Goal: Use online tool/utility: Utilize a website feature to perform a specific function

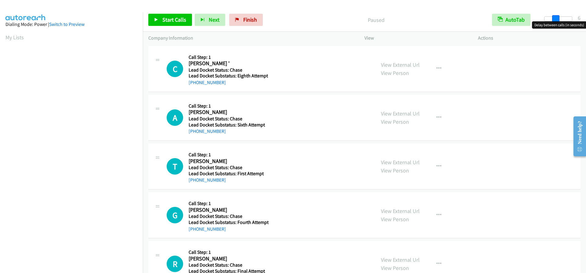
drag, startPoint x: 547, startPoint y: 19, endPoint x: 557, endPoint y: 19, distance: 10.4
click at [557, 19] on span at bounding box center [555, 18] width 7 height 7
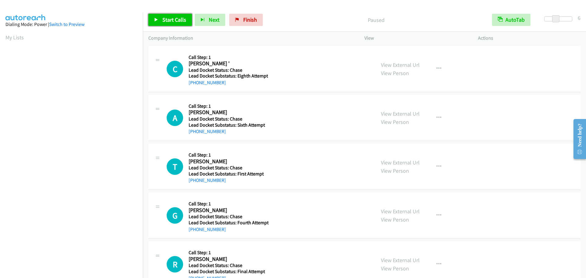
click at [181, 20] on span "Start Calls" at bounding box center [174, 19] width 24 height 7
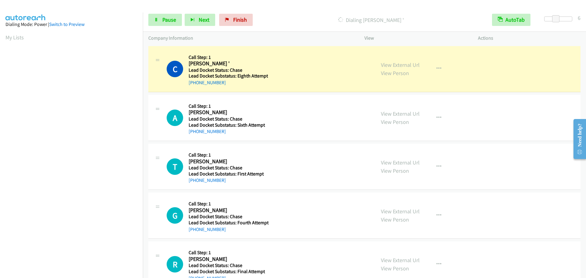
scroll to position [64, 0]
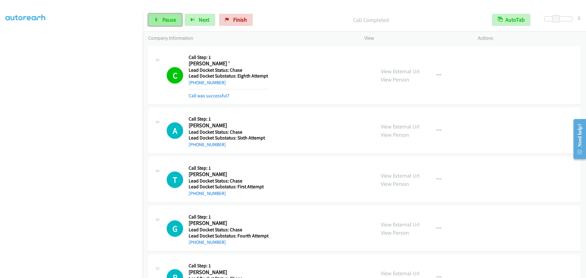
click at [168, 25] on link "Pause" at bounding box center [165, 20] width 34 height 12
click at [167, 18] on span "Start Calls" at bounding box center [174, 19] width 24 height 7
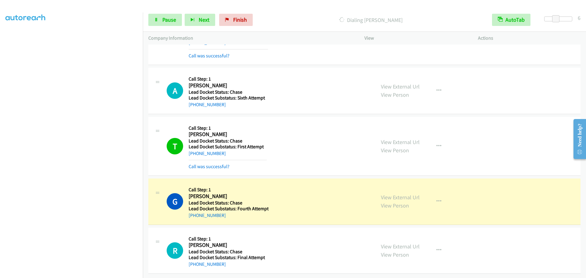
scroll to position [45, 0]
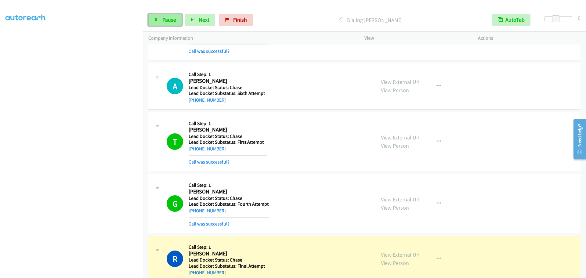
click at [160, 20] on link "Pause" at bounding box center [165, 20] width 34 height 12
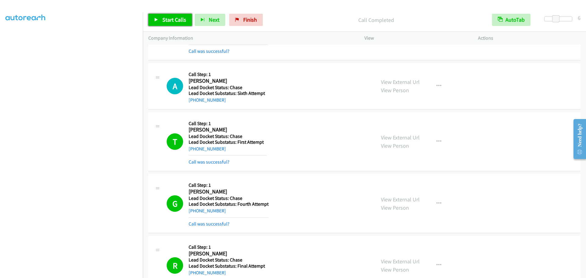
click at [169, 17] on span "Start Calls" at bounding box center [174, 19] width 24 height 7
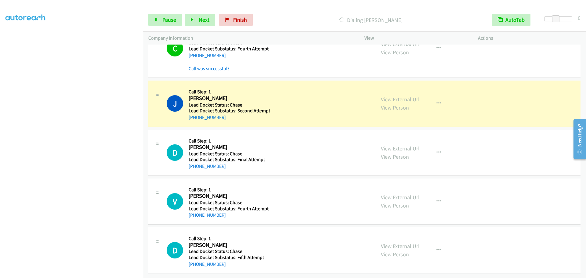
scroll to position [452, 0]
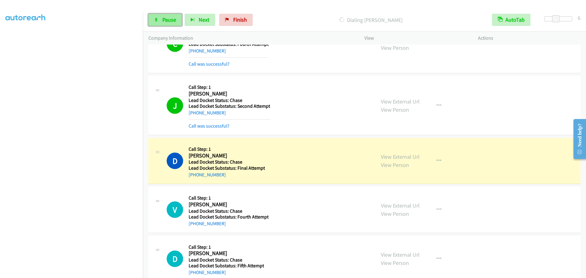
click at [173, 20] on span "Pause" at bounding box center [169, 19] width 14 height 7
click at [173, 18] on span "Start Calls" at bounding box center [174, 19] width 24 height 7
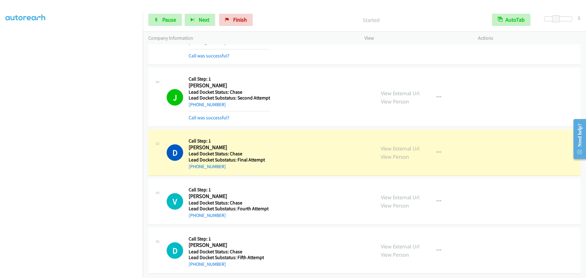
scroll to position [465, 0]
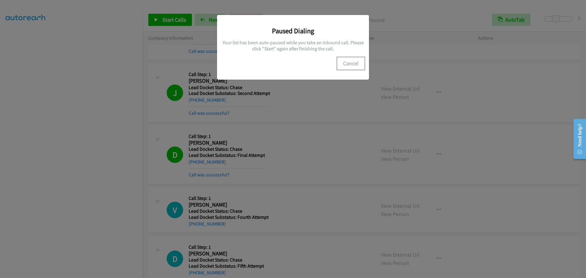
click at [348, 63] on button "Cancel" at bounding box center [350, 63] width 27 height 12
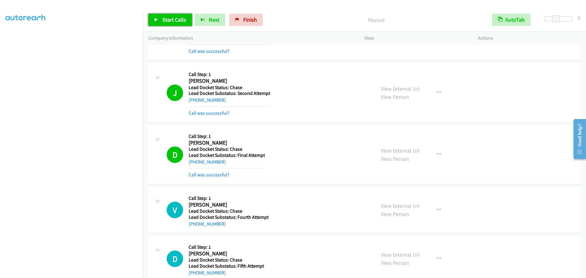
click at [184, 19] on span "Start Calls" at bounding box center [174, 19] width 24 height 7
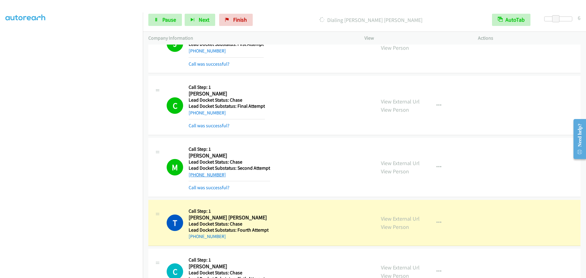
scroll to position [849, 0]
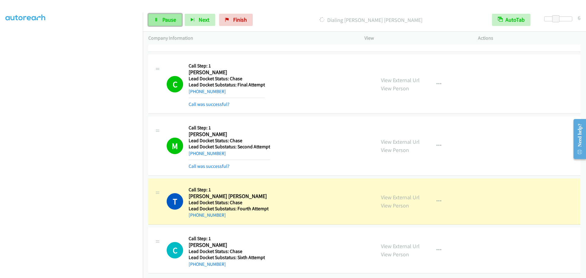
click at [160, 19] on link "Pause" at bounding box center [165, 20] width 34 height 12
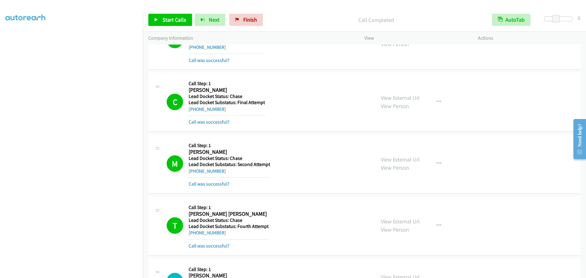
scroll to position [826, 0]
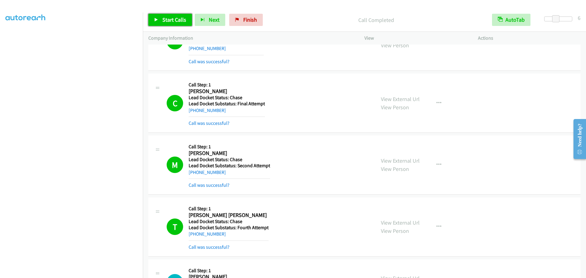
click at [180, 19] on span "Start Calls" at bounding box center [174, 19] width 24 height 7
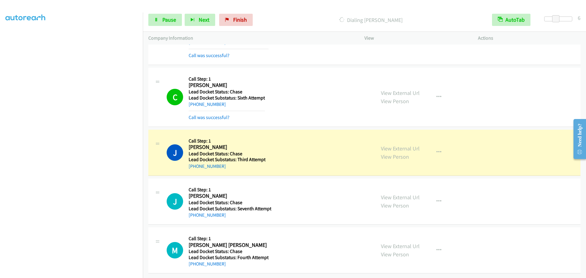
scroll to position [1022, 0]
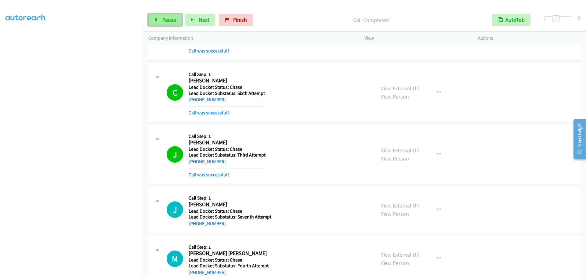
click at [159, 20] on link "Pause" at bounding box center [165, 20] width 34 height 12
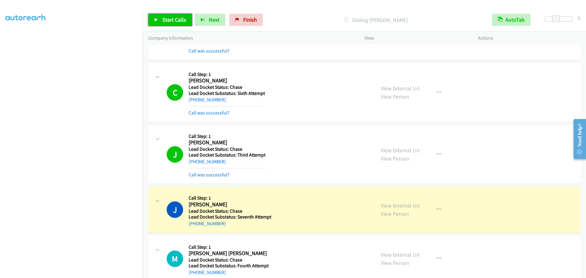
click at [179, 17] on span "Start Calls" at bounding box center [174, 19] width 24 height 7
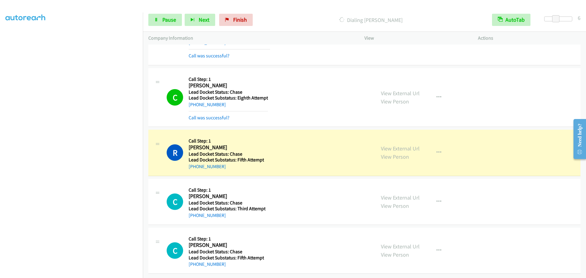
scroll to position [1393, 0]
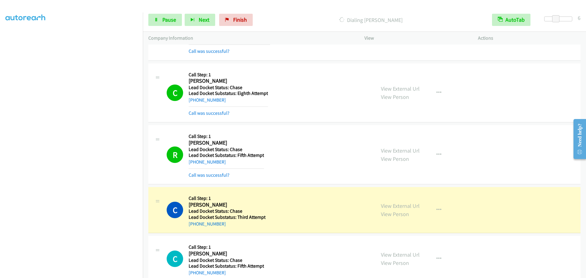
click at [158, 26] on div "Start Calls Pause Next Finish Dialing Charlene Demovic AutoTab AutoTab 6" at bounding box center [364, 19] width 443 height 23
click at [164, 20] on span "Pause" at bounding box center [169, 19] width 14 height 7
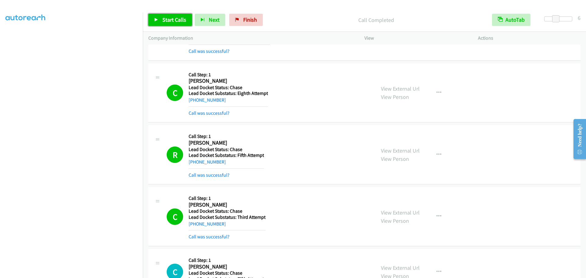
click at [170, 22] on span "Start Calls" at bounding box center [174, 19] width 24 height 7
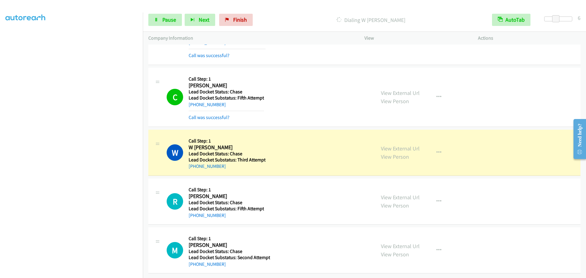
scroll to position [1579, 0]
click at [172, 22] on span "Pause" at bounding box center [169, 19] width 14 height 7
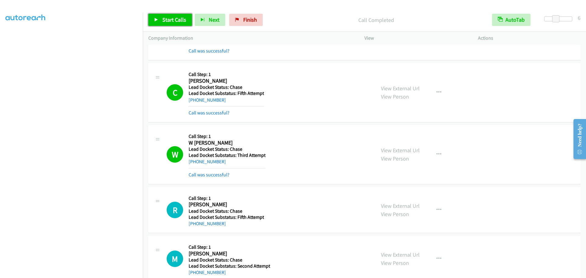
click at [174, 17] on span "Start Calls" at bounding box center [174, 19] width 24 height 7
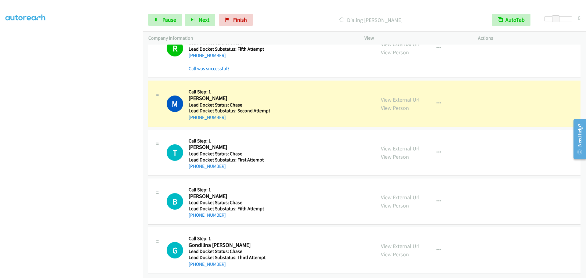
scroll to position [1752, 0]
click at [166, 24] on link "Pause" at bounding box center [165, 20] width 34 height 12
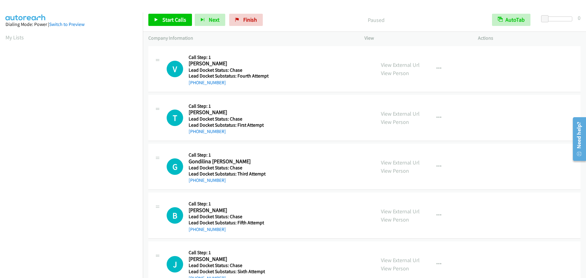
scroll to position [64, 0]
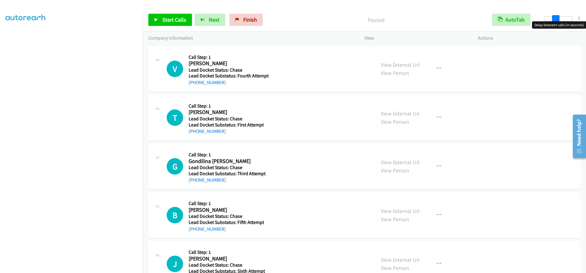
drag, startPoint x: 545, startPoint y: 18, endPoint x: 555, endPoint y: 18, distance: 10.7
click at [555, 18] on span at bounding box center [555, 18] width 7 height 7
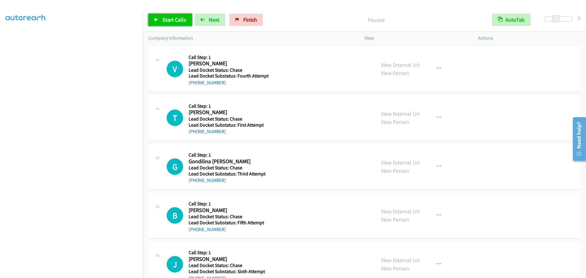
click at [168, 16] on span "Start Calls" at bounding box center [174, 19] width 24 height 7
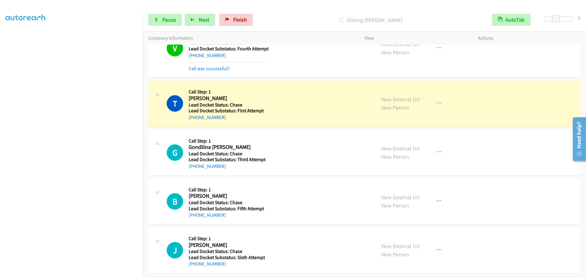
scroll to position [32, 0]
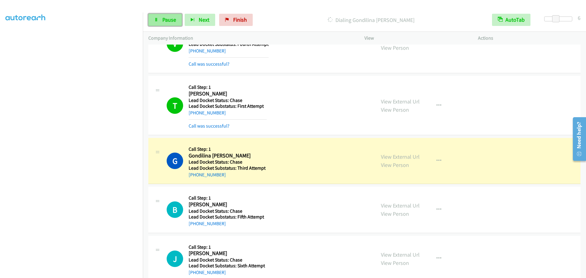
click at [167, 16] on span "Pause" at bounding box center [169, 19] width 14 height 7
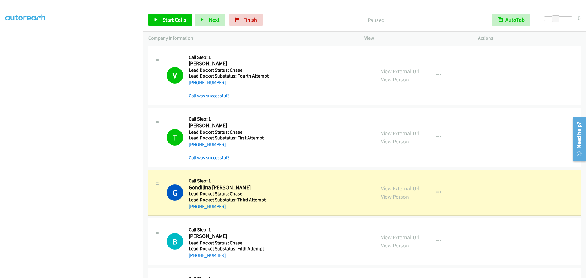
scroll to position [0, 0]
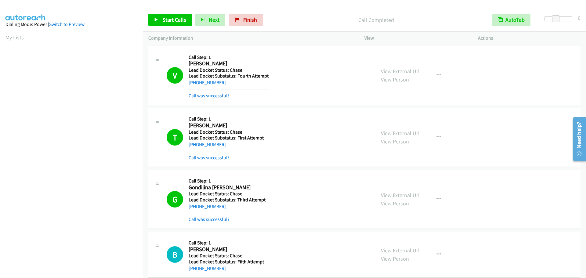
click at [14, 35] on link "My Lists" at bounding box center [14, 37] width 18 height 7
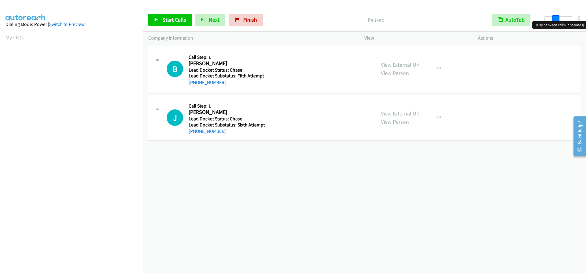
drag, startPoint x: 547, startPoint y: 17, endPoint x: 557, endPoint y: 18, distance: 10.7
click at [557, 18] on span at bounding box center [555, 18] width 7 height 7
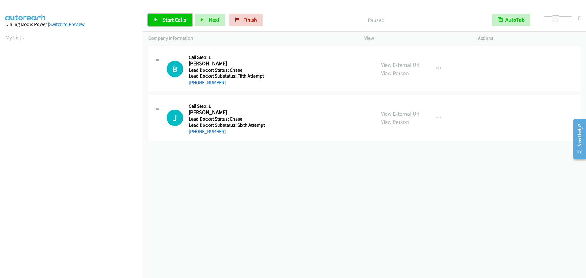
click at [182, 20] on span "Start Calls" at bounding box center [174, 19] width 24 height 7
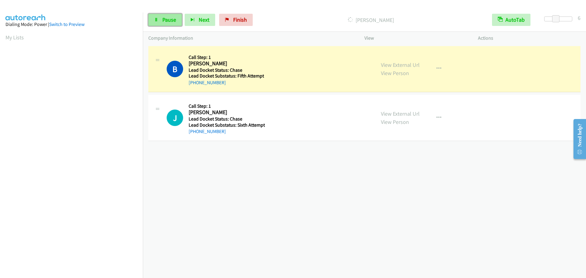
click at [176, 21] on link "Pause" at bounding box center [165, 20] width 34 height 12
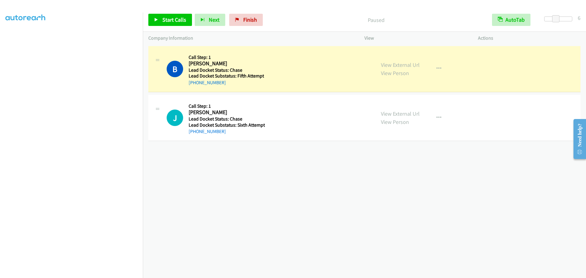
scroll to position [64, 0]
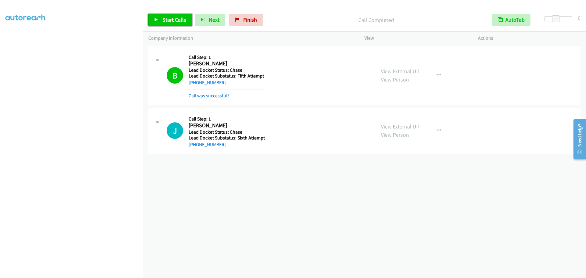
click at [177, 21] on span "Start Calls" at bounding box center [174, 19] width 24 height 7
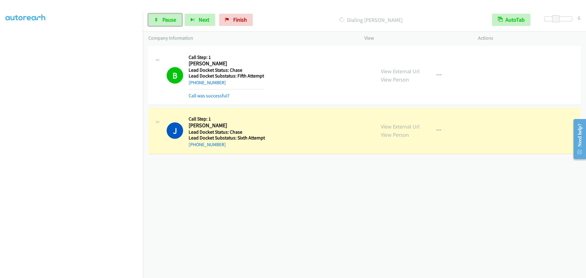
drag, startPoint x: 164, startPoint y: 22, endPoint x: 162, endPoint y: 29, distance: 6.8
click at [164, 22] on span "Pause" at bounding box center [169, 19] width 14 height 7
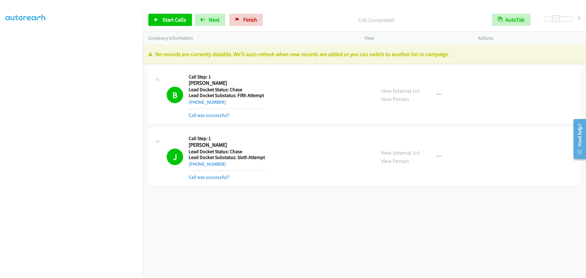
scroll to position [0, 0]
click at [7, 37] on link "My Lists" at bounding box center [14, 37] width 18 height 7
